Goal: Information Seeking & Learning: Learn about a topic

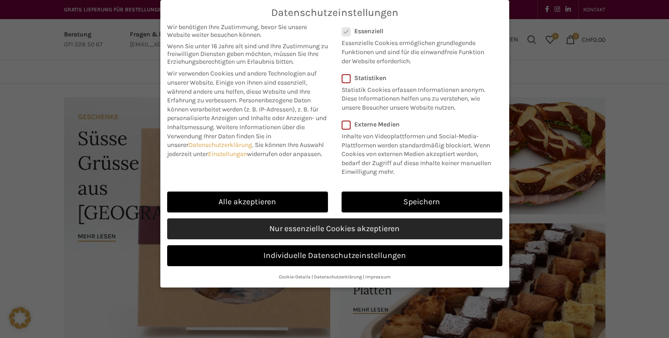
click at [353, 229] on link "Nur essenzielle Cookies akzeptieren" at bounding box center [334, 228] width 335 height 21
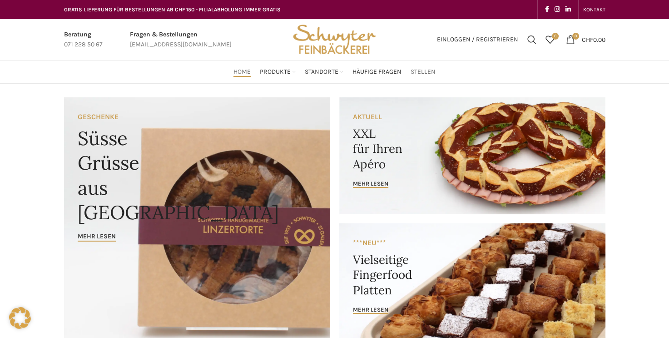
click at [425, 70] on span "Stellen" at bounding box center [423, 72] width 25 height 9
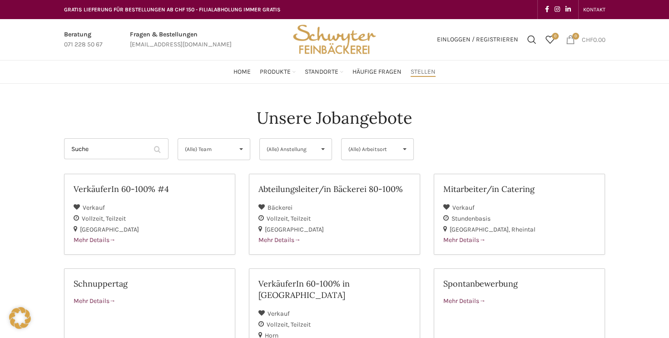
click at [569, 36] on span "0 items" at bounding box center [570, 39] width 9 height 9
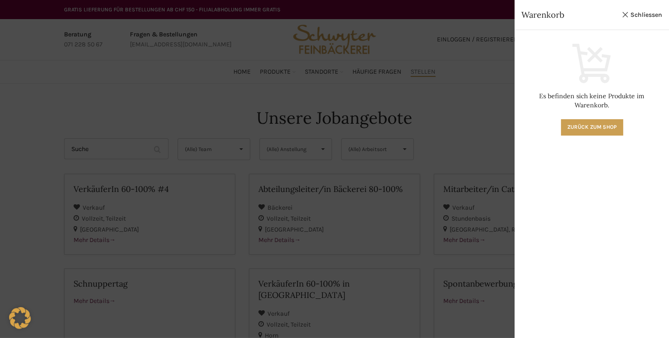
click at [476, 113] on div at bounding box center [334, 169] width 669 height 338
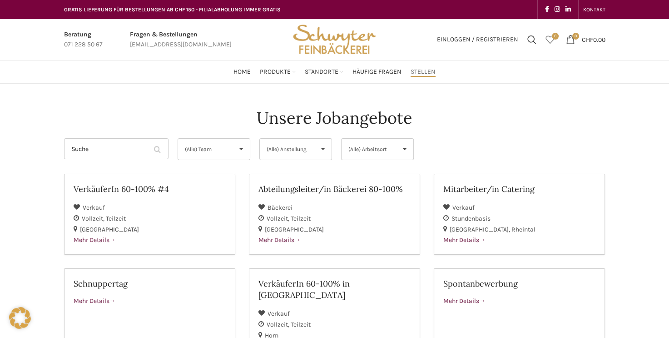
click at [549, 38] on span "0" at bounding box center [550, 39] width 9 height 9
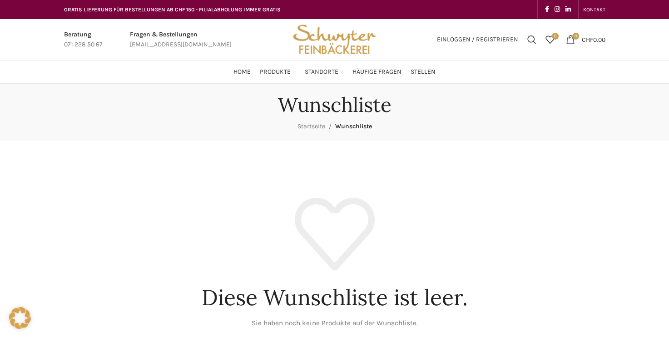
click at [471, 159] on main "Diese Wunschliste ist leer. Sie haben noch keine Produkte auf der Wunschliste. …" at bounding box center [334, 276] width 555 height 273
click at [244, 68] on span "Home" at bounding box center [242, 72] width 17 height 9
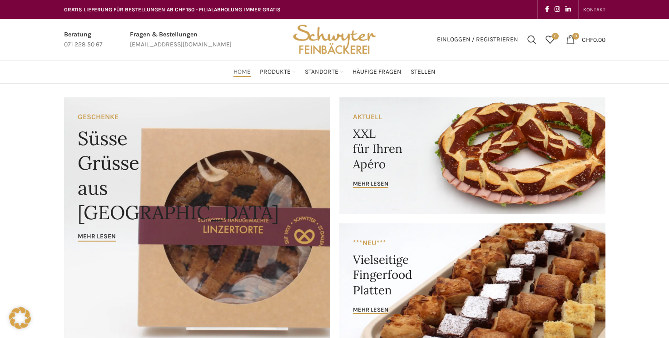
click at [598, 7] on span "KONTAKT" at bounding box center [594, 9] width 22 height 6
